Goal: Check status: Check status

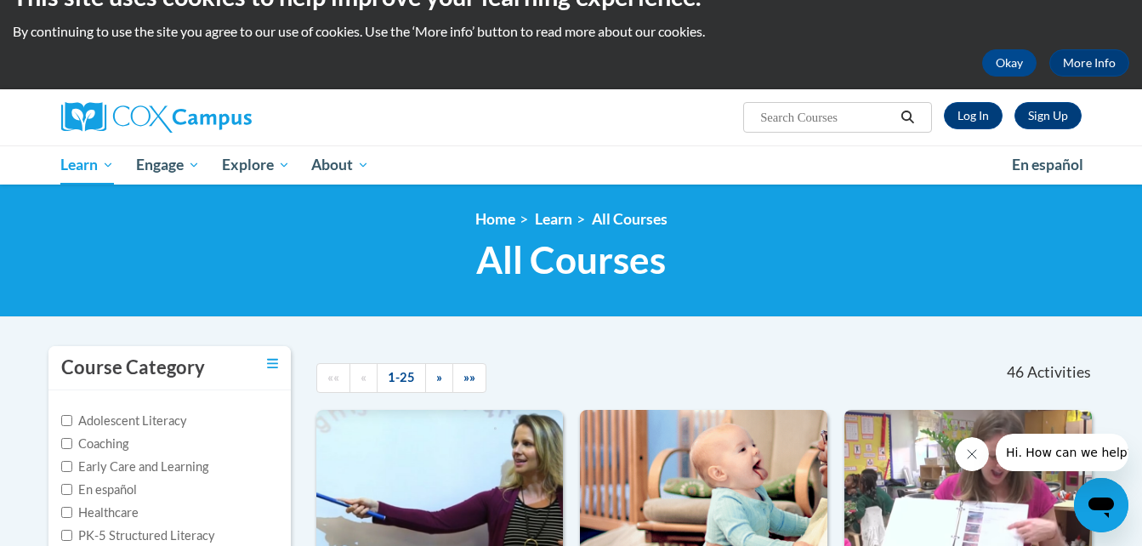
scroll to position [2, 0]
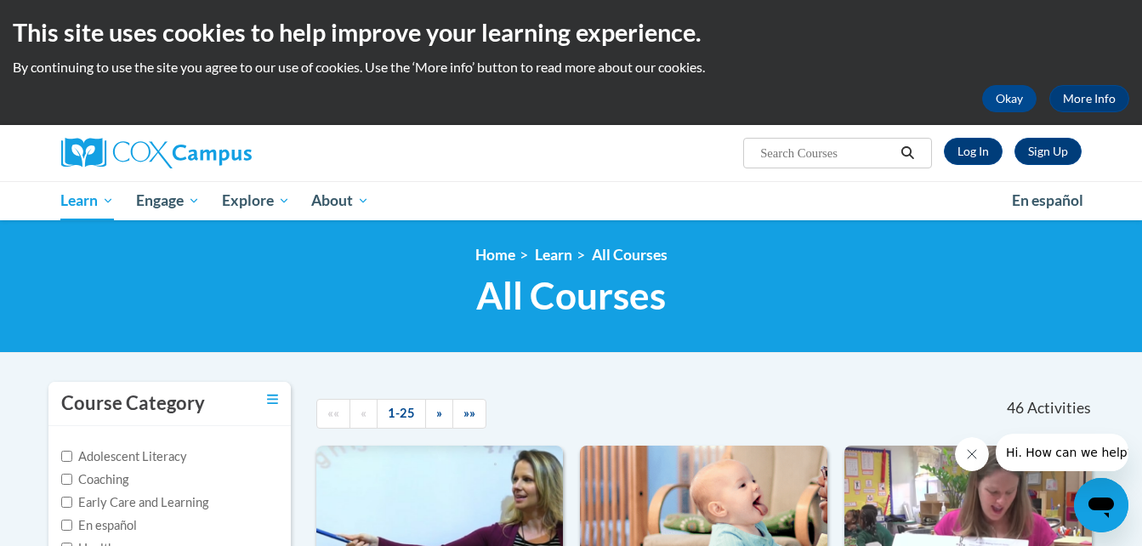
click at [993, 165] on div "Sign Up Log In" at bounding box center [1007, 151] width 150 height 27
click at [982, 157] on link "Log In" at bounding box center [973, 151] width 59 height 27
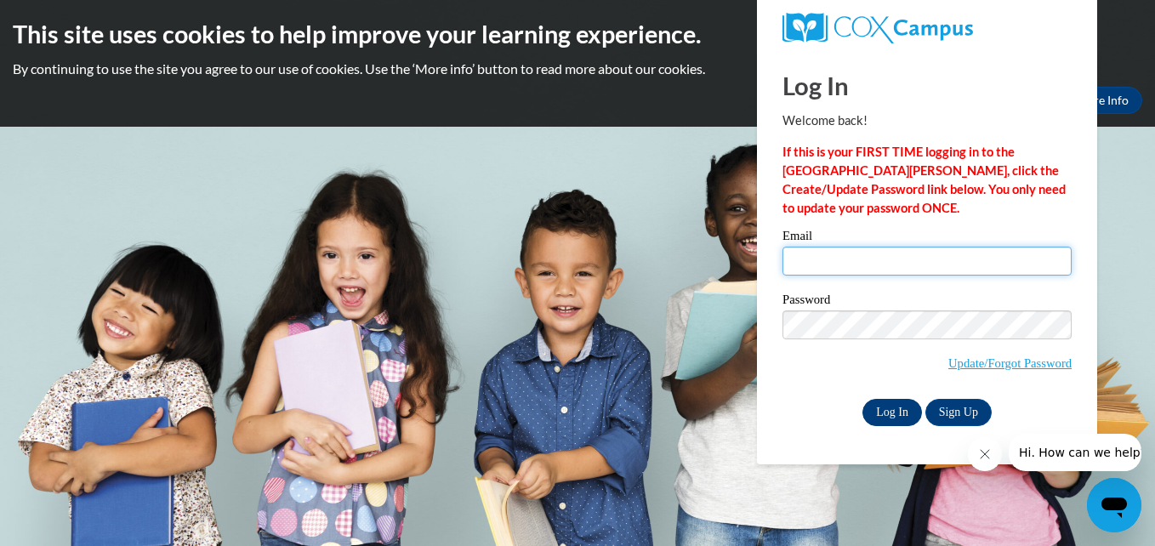
type input "cartmeg@cpsboe.k12.oh.us"
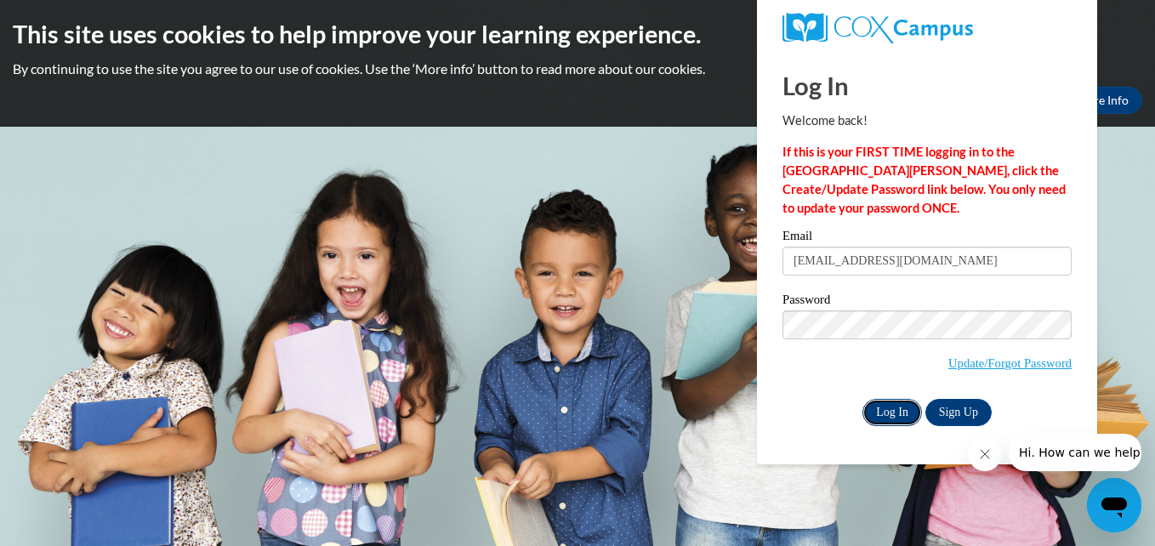
click at [895, 419] on input "Log In" at bounding box center [893, 412] width 60 height 27
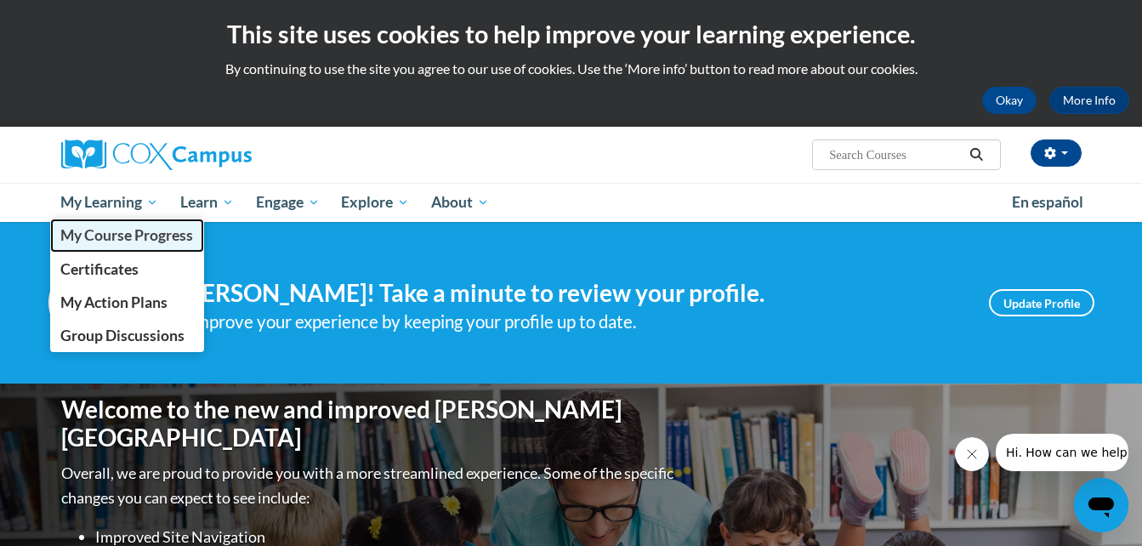
click at [171, 242] on span "My Course Progress" at bounding box center [126, 235] width 133 height 18
